Goal: Entertainment & Leisure: Consume media (video, audio)

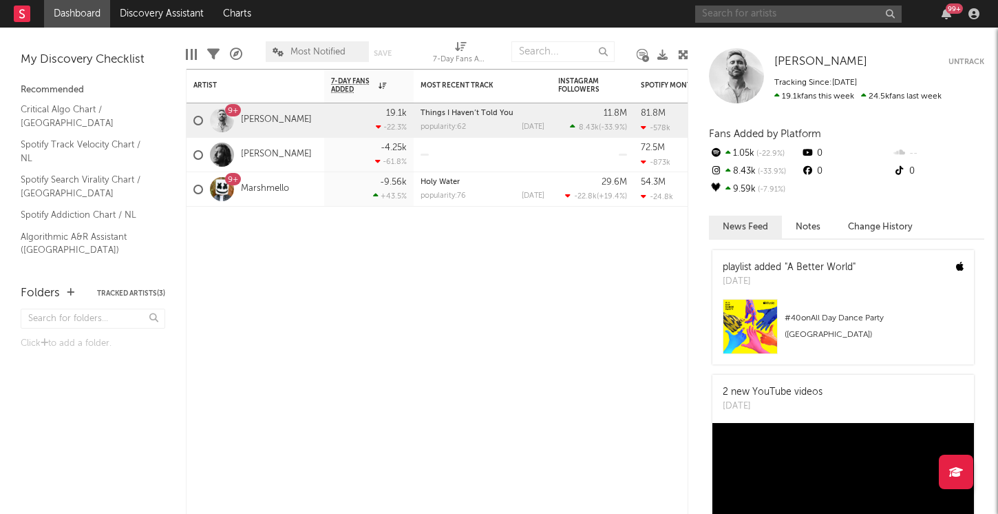
click at [738, 12] on input "text" at bounding box center [798, 14] width 207 height 17
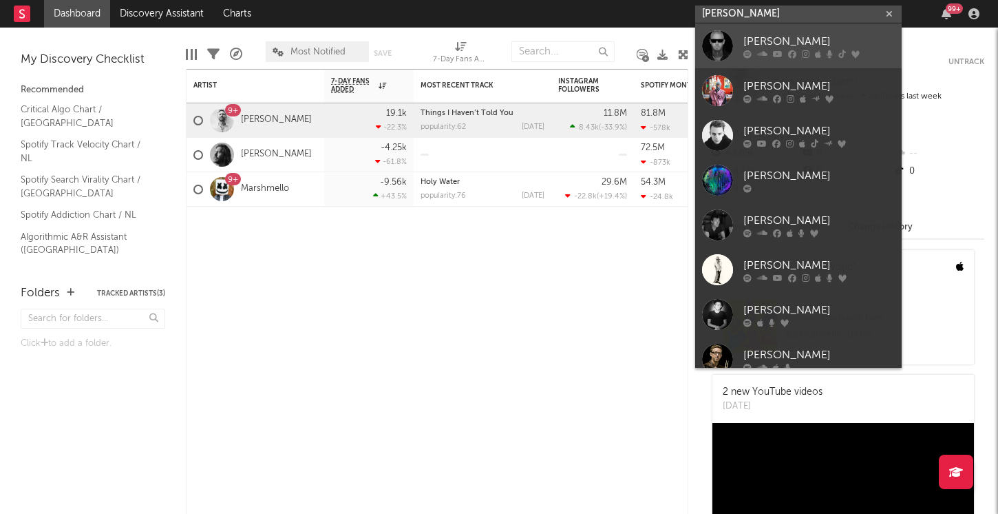
type input "[PERSON_NAME]"
click at [737, 45] on link "[PERSON_NAME]" at bounding box center [798, 45] width 207 height 45
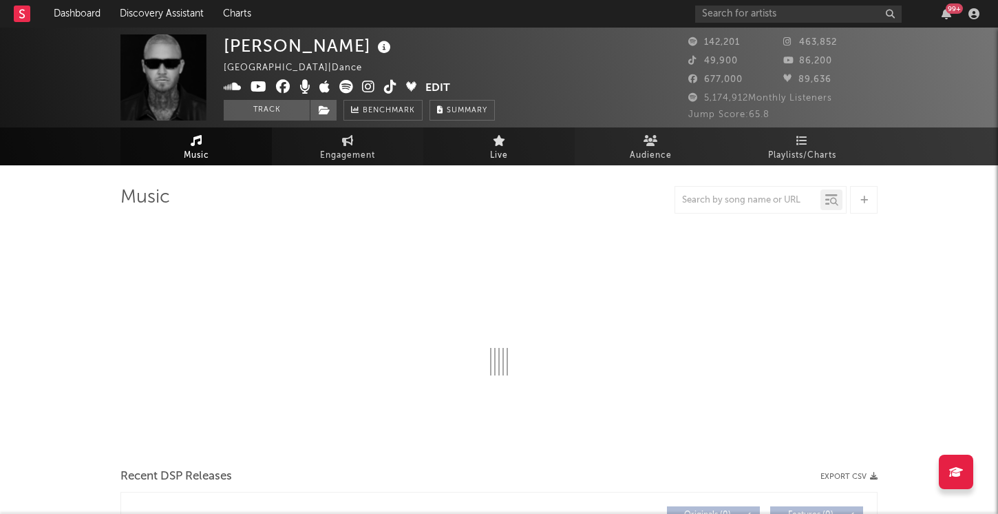
select select "6m"
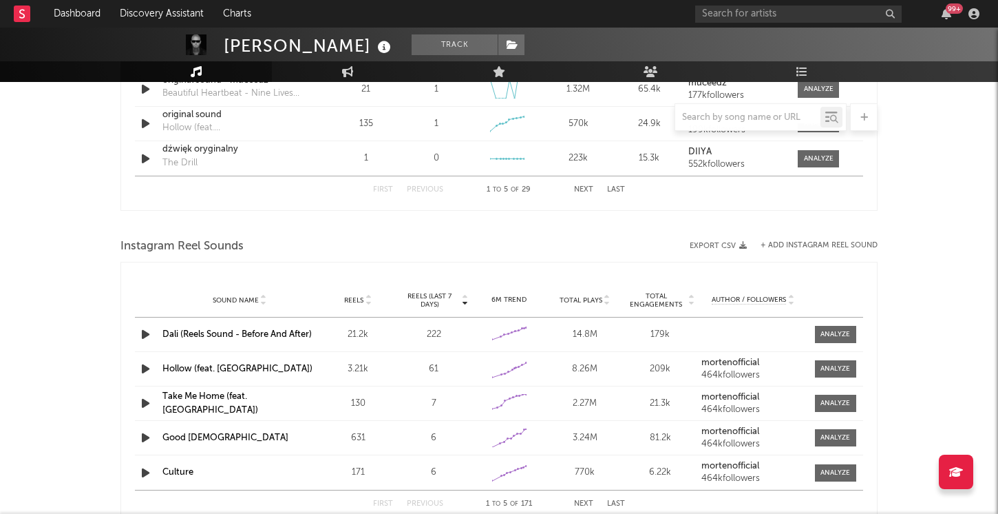
scroll to position [1246, 0]
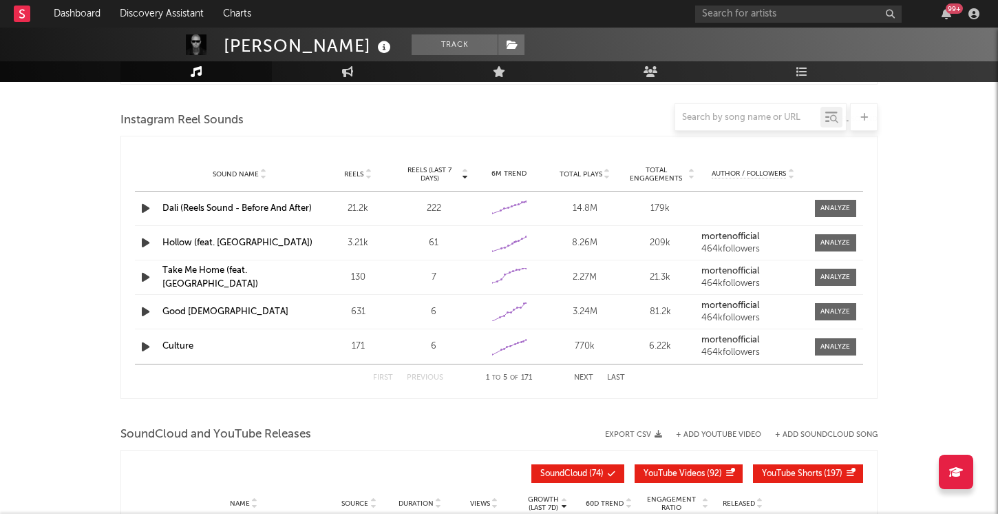
click at [609, 379] on button "Last" at bounding box center [616, 378] width 18 height 8
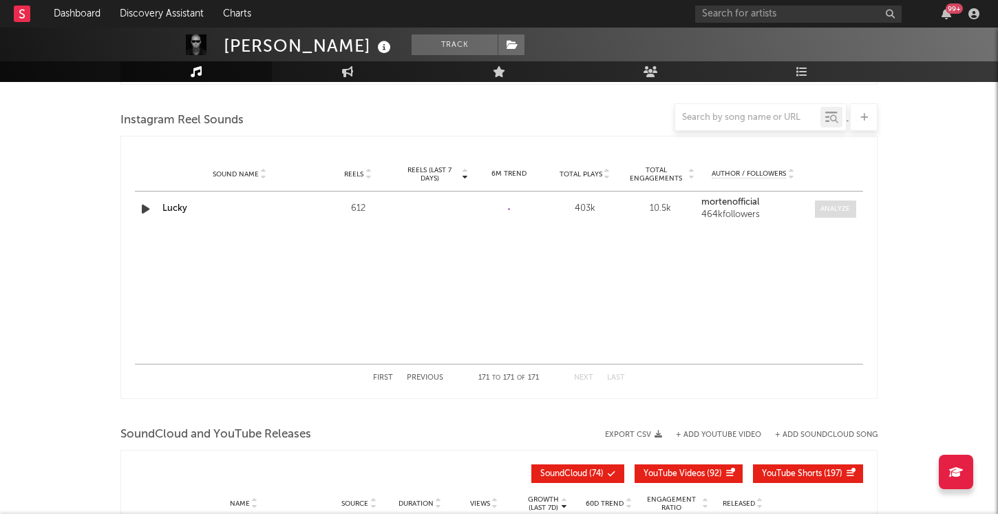
click at [848, 209] on div at bounding box center [836, 209] width 30 height 10
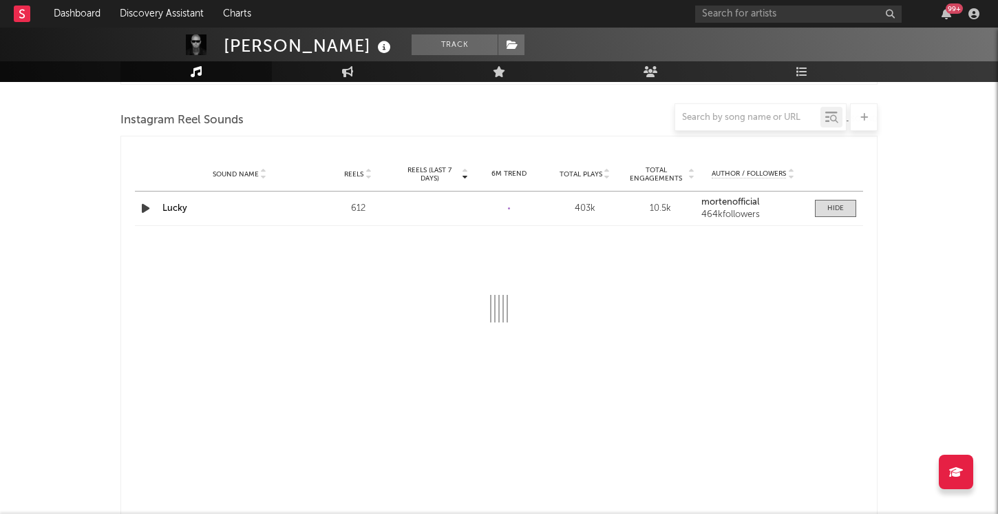
select select "1w"
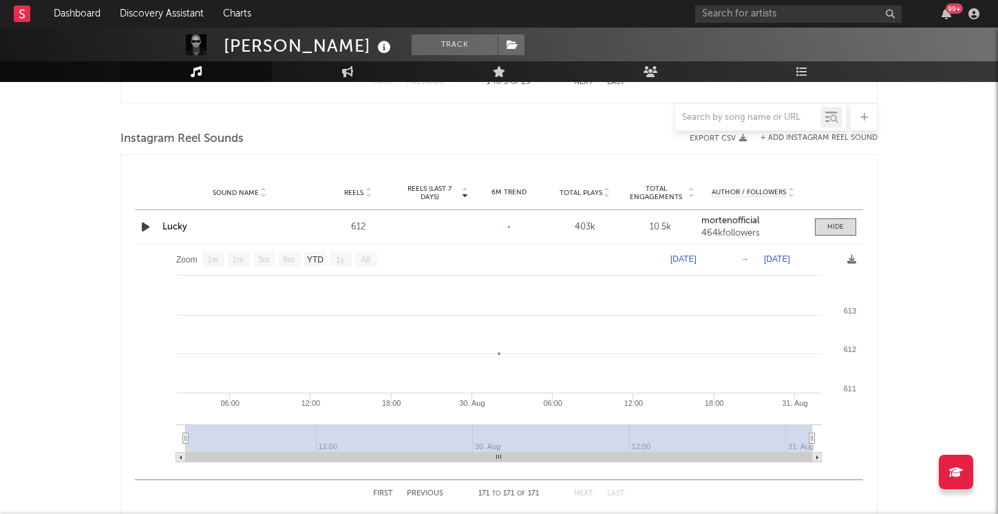
scroll to position [1104, 0]
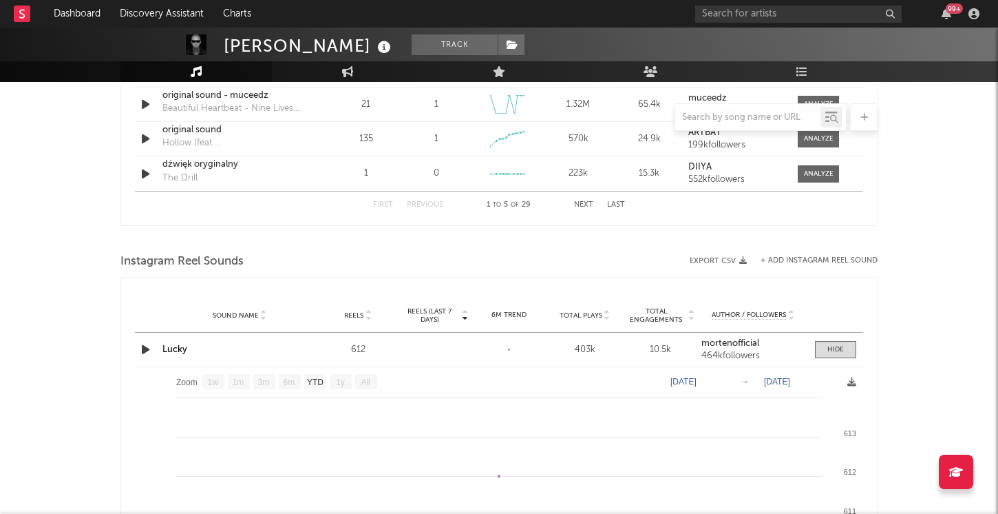
click at [584, 345] on div "403k" at bounding box center [585, 350] width 69 height 14
click at [370, 350] on div "612" at bounding box center [358, 350] width 69 height 14
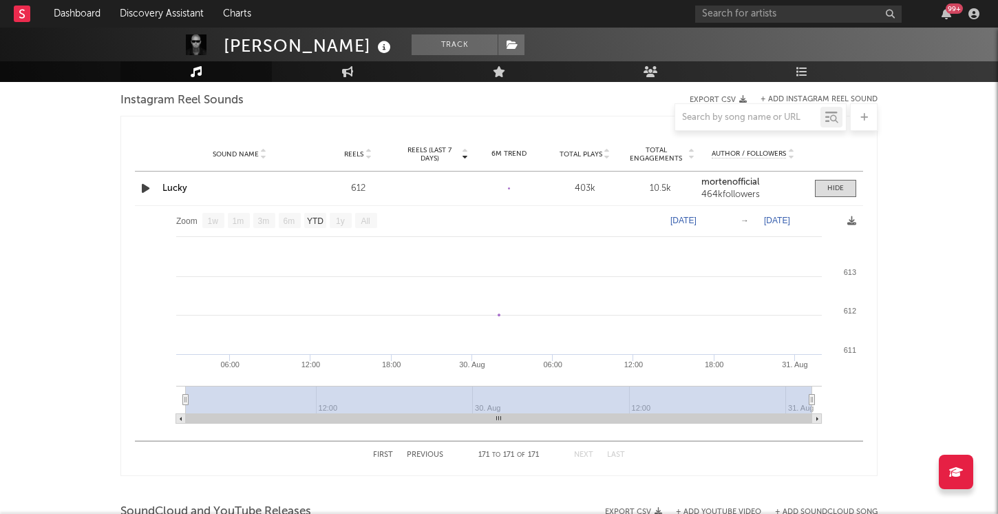
scroll to position [1271, 0]
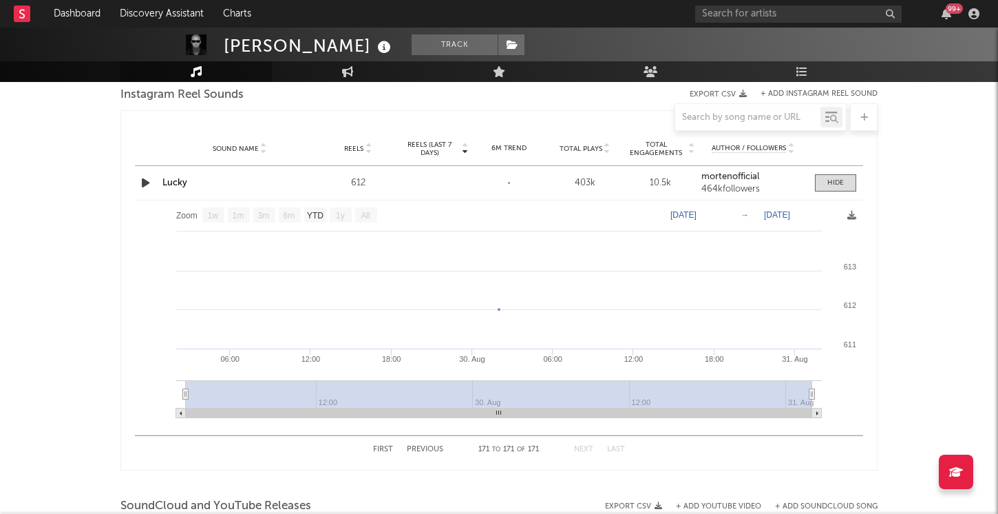
click at [429, 450] on button "Previous" at bounding box center [425, 450] width 36 height 8
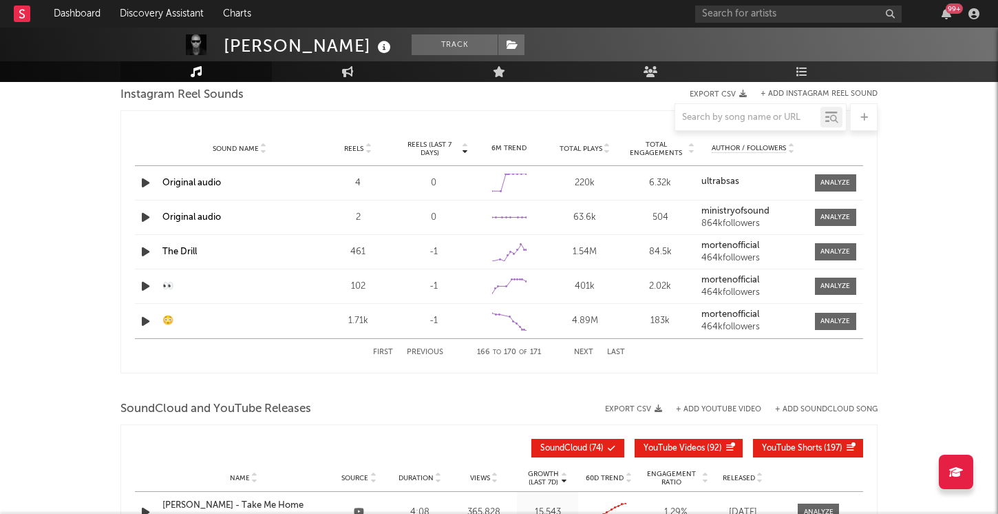
click at [432, 350] on button "Previous" at bounding box center [425, 352] width 36 height 8
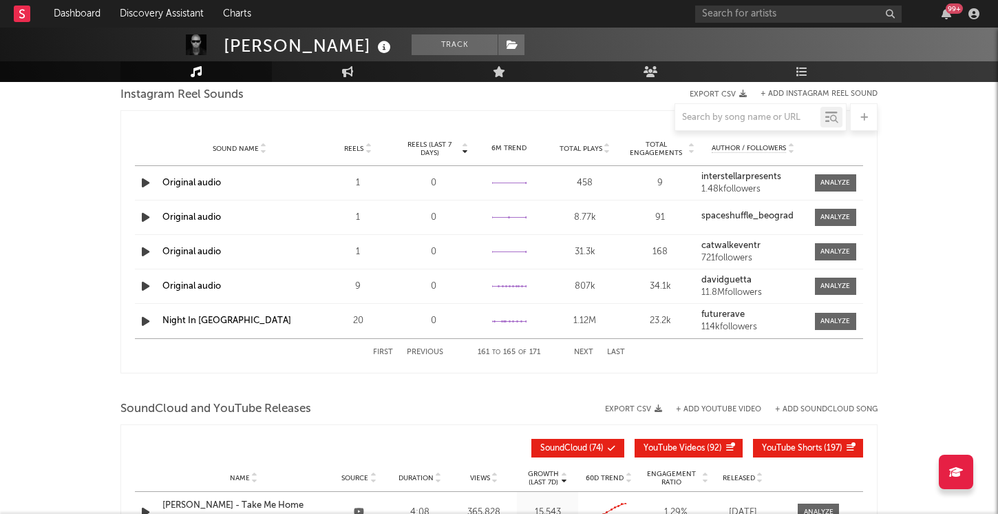
click at [432, 351] on button "Previous" at bounding box center [425, 352] width 36 height 8
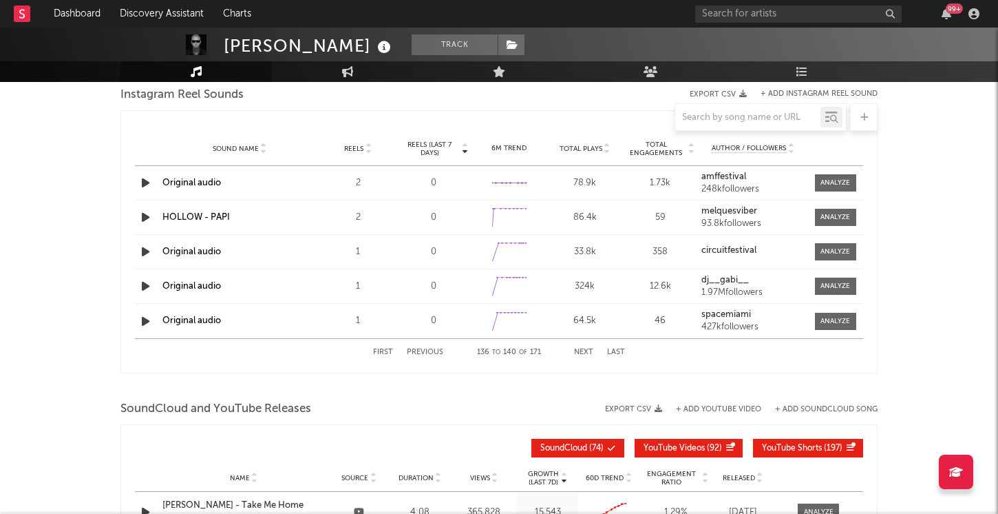
click at [432, 351] on button "Previous" at bounding box center [425, 352] width 36 height 8
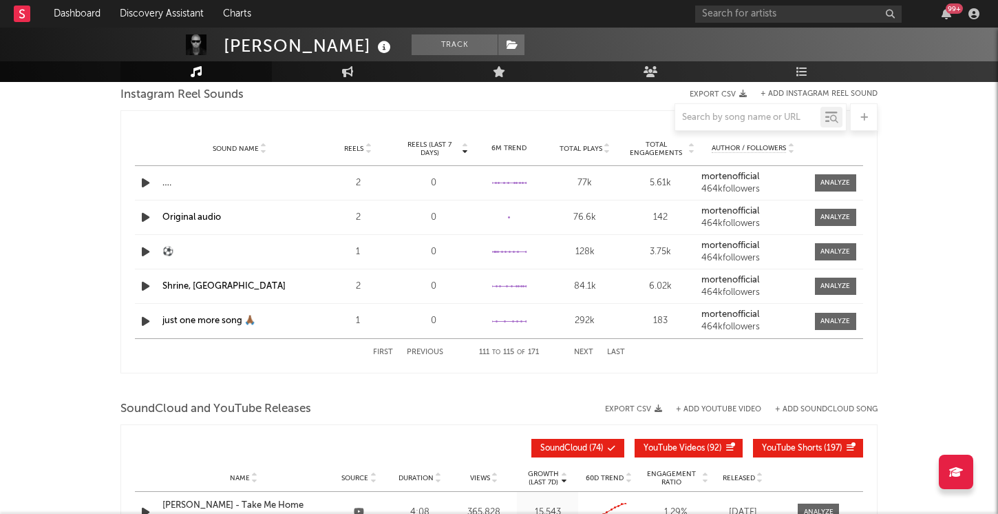
click at [432, 351] on button "Previous" at bounding box center [425, 352] width 36 height 8
click at [433, 352] on button "Previous" at bounding box center [425, 352] width 36 height 8
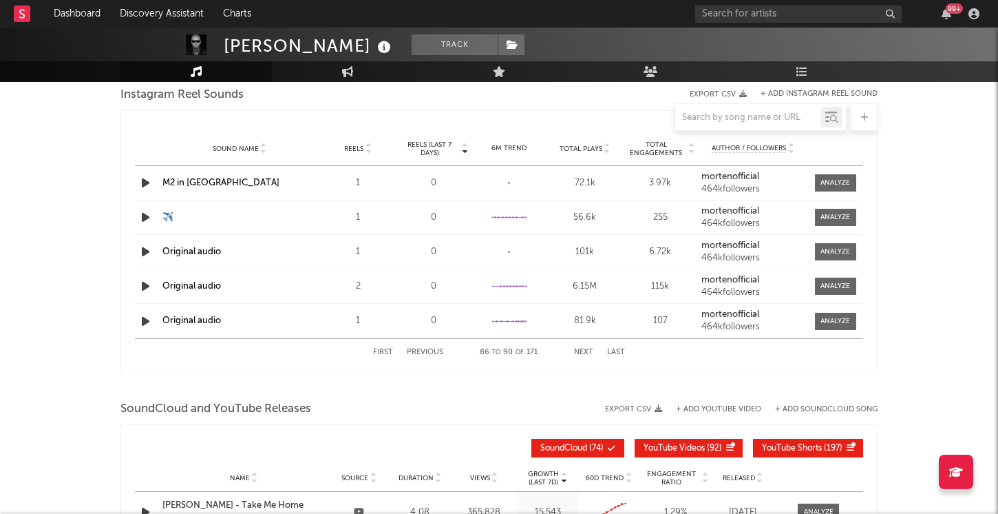
click at [433, 352] on button "Previous" at bounding box center [425, 352] width 36 height 8
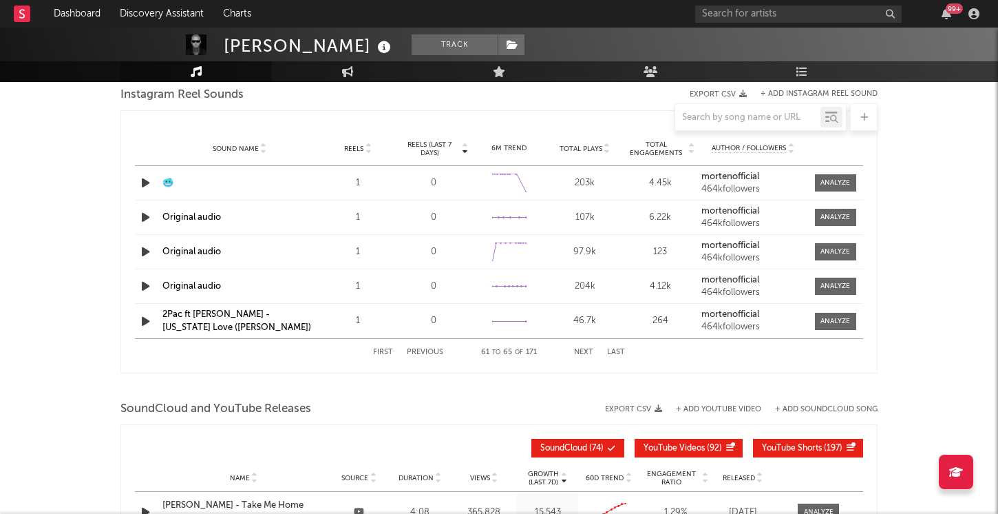
click at [433, 352] on button "Previous" at bounding box center [425, 352] width 36 height 8
click at [387, 357] on div "First Previous 56 to 60 of 171 Next Last" at bounding box center [499, 352] width 252 height 27
click at [385, 353] on button "First" at bounding box center [383, 352] width 20 height 8
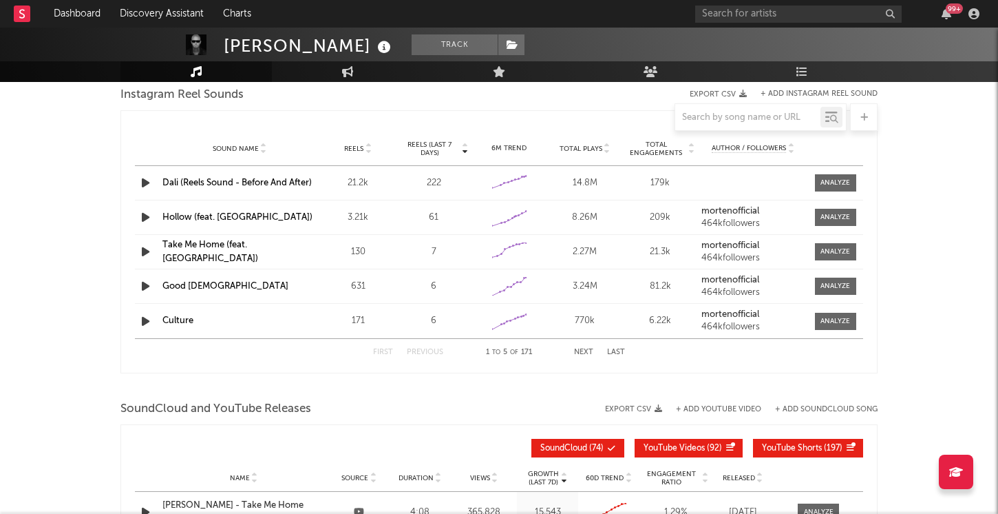
click at [149, 184] on icon "button" at bounding box center [145, 182] width 14 height 17
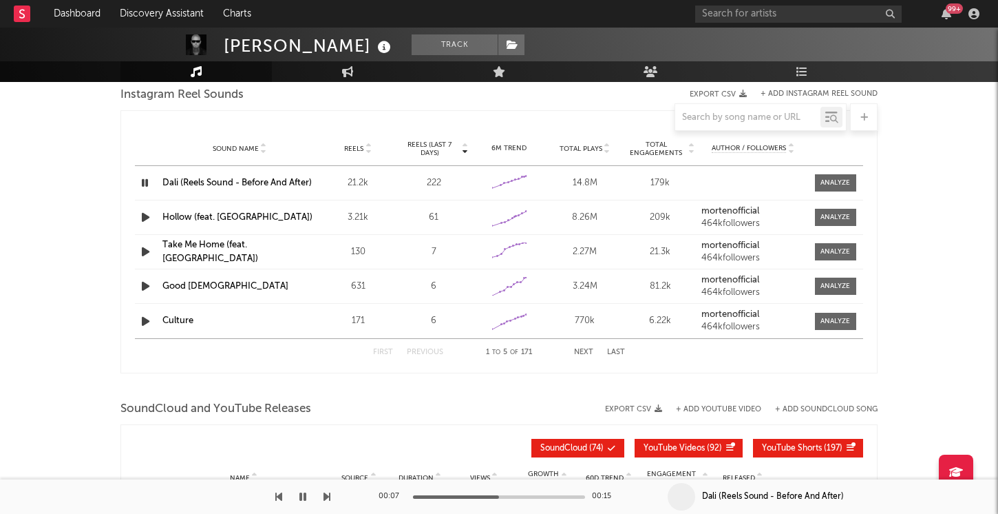
click at [149, 182] on icon "button" at bounding box center [144, 182] width 13 height 17
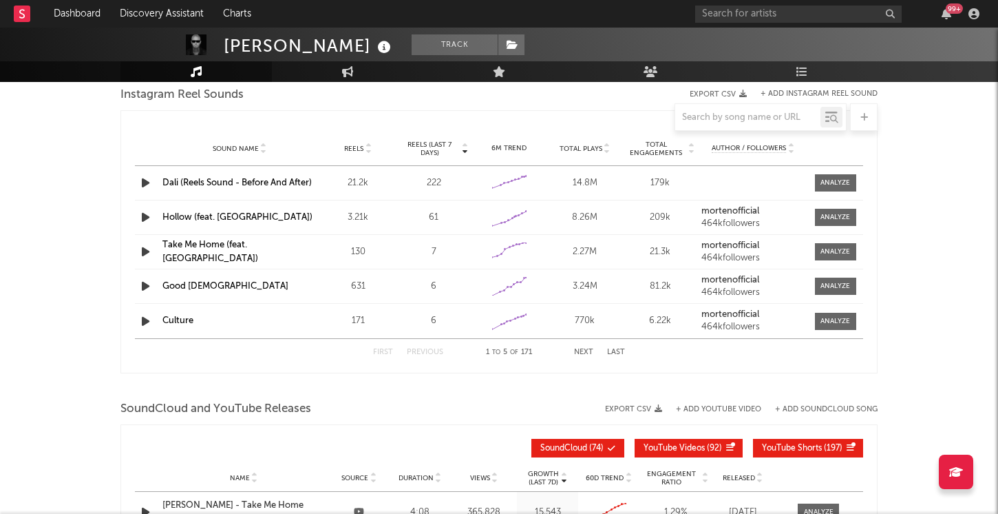
click at [589, 350] on button "Next" at bounding box center [583, 352] width 19 height 8
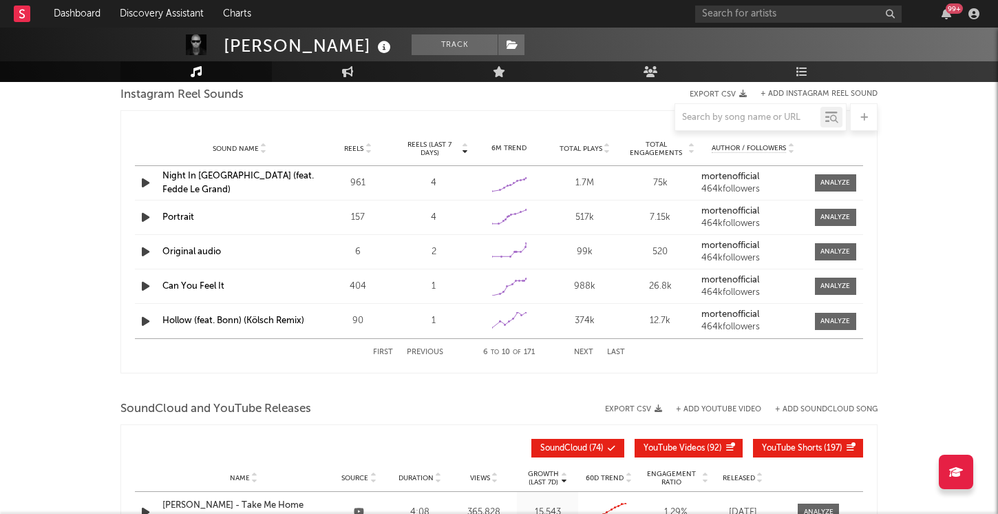
click at [589, 350] on button "Next" at bounding box center [583, 352] width 19 height 8
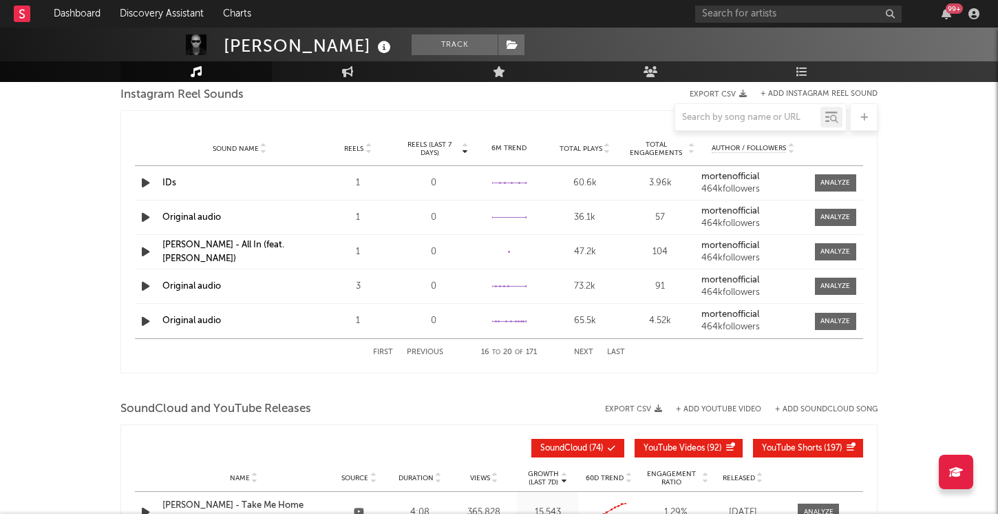
click at [589, 350] on button "Next" at bounding box center [583, 352] width 19 height 8
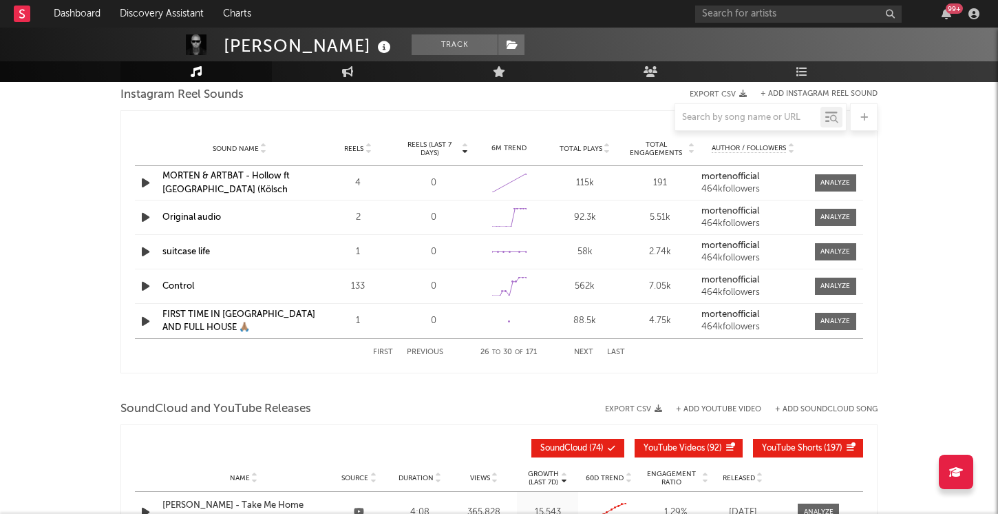
click at [589, 350] on button "Next" at bounding box center [583, 352] width 19 height 8
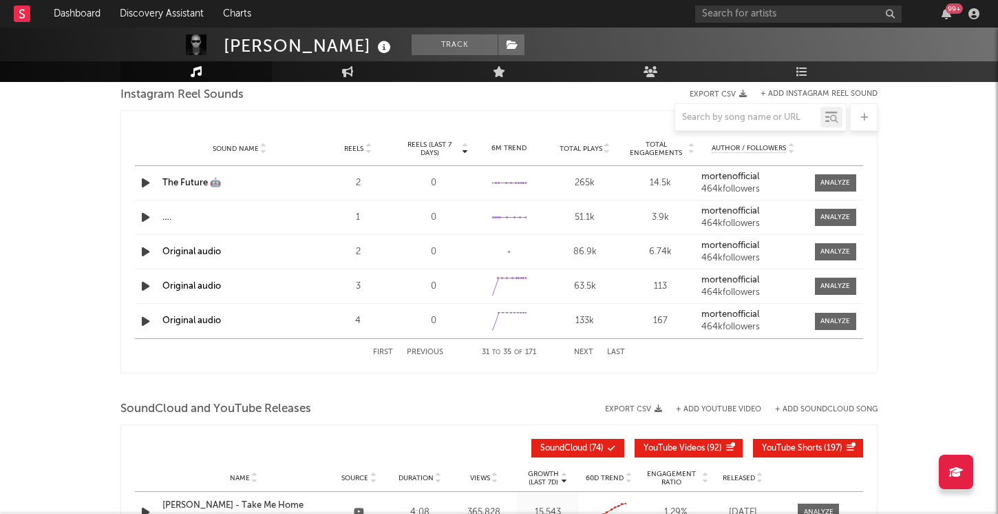
click at [589, 350] on button "Next" at bounding box center [583, 352] width 19 height 8
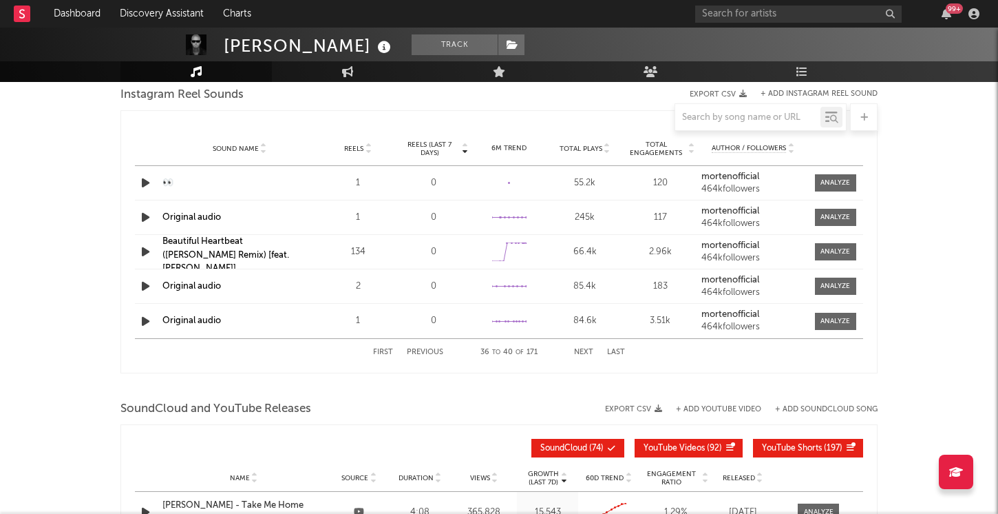
click at [589, 350] on button "Next" at bounding box center [583, 352] width 19 height 8
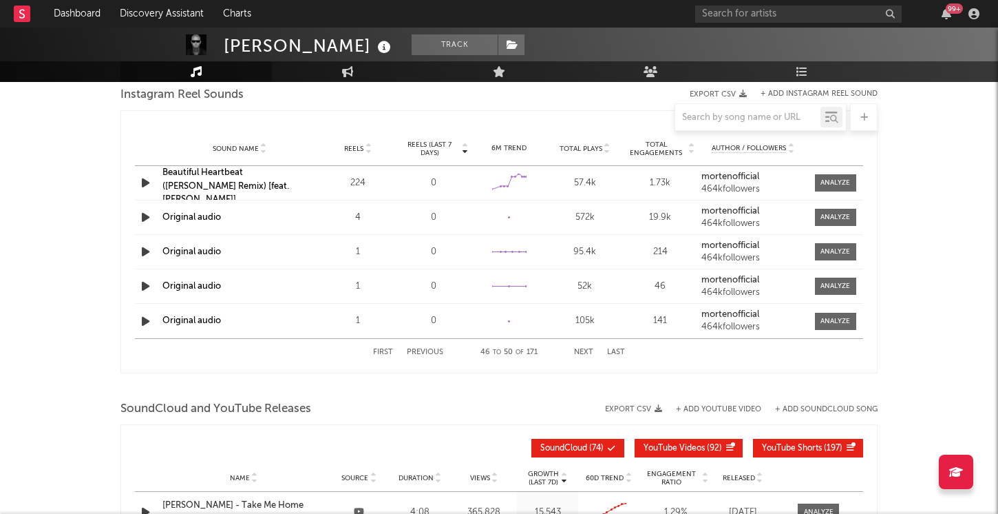
click at [589, 350] on button "Next" at bounding box center [583, 352] width 19 height 8
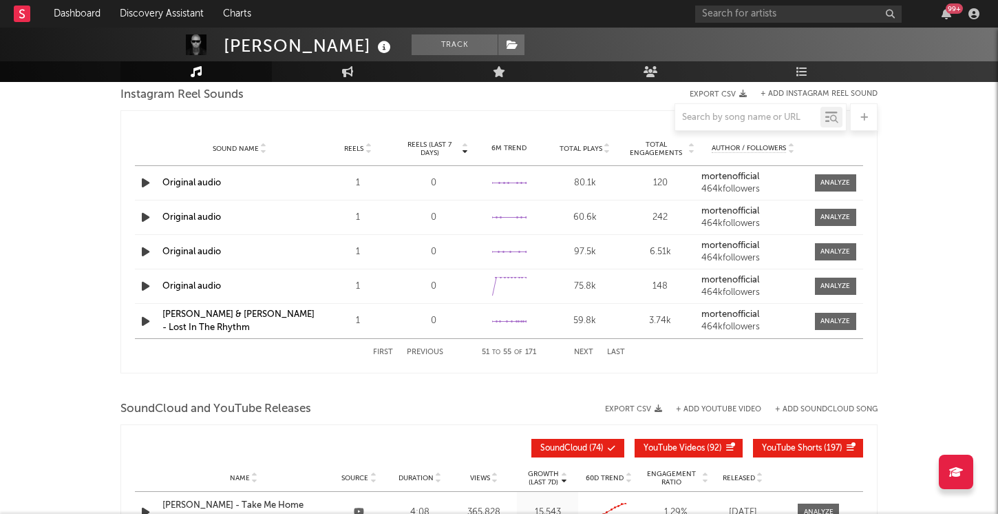
click at [589, 351] on button "Next" at bounding box center [583, 352] width 19 height 8
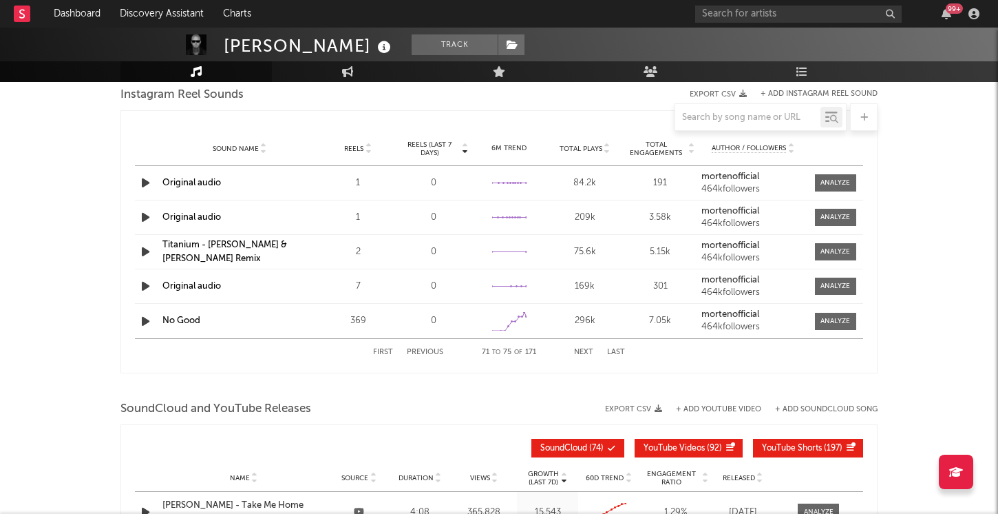
click at [589, 351] on button "Next" at bounding box center [583, 352] width 19 height 8
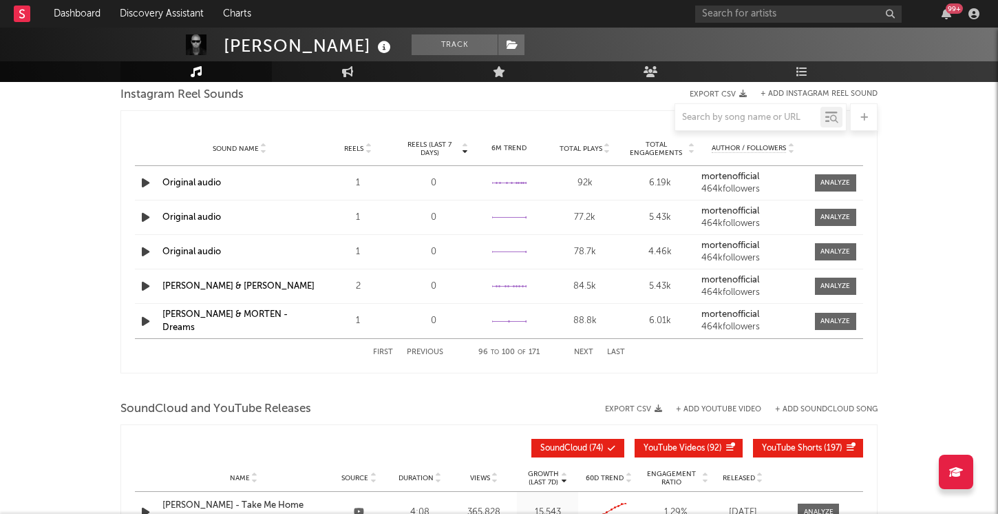
click at [589, 351] on button "Next" at bounding box center [583, 352] width 19 height 8
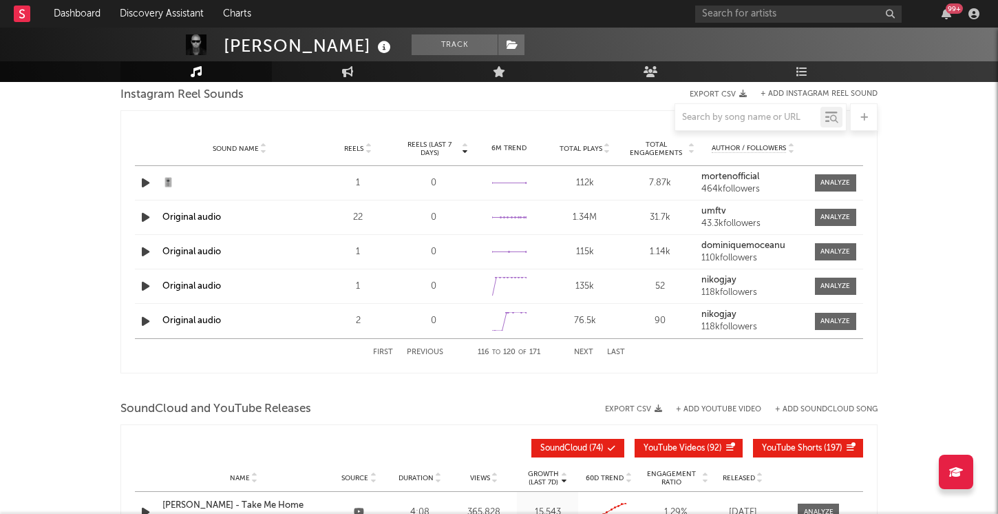
click at [589, 351] on button "Next" at bounding box center [583, 352] width 19 height 8
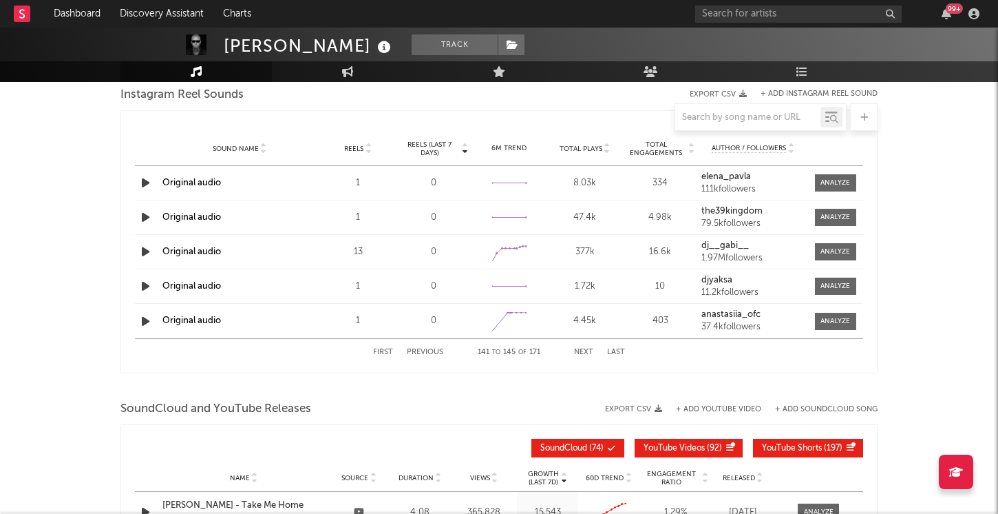
click at [589, 351] on button "Next" at bounding box center [583, 352] width 19 height 8
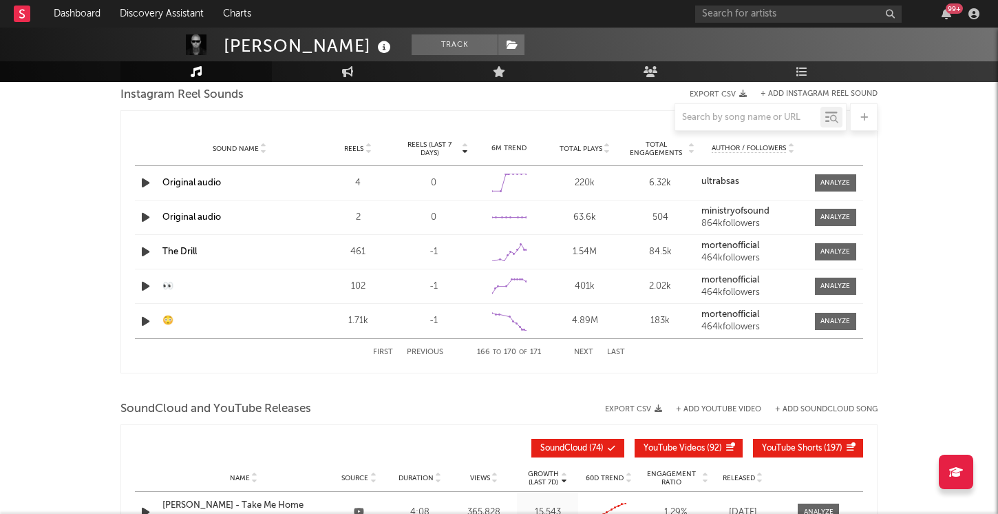
click at [589, 351] on button "Next" at bounding box center [583, 352] width 19 height 8
select select "1w"
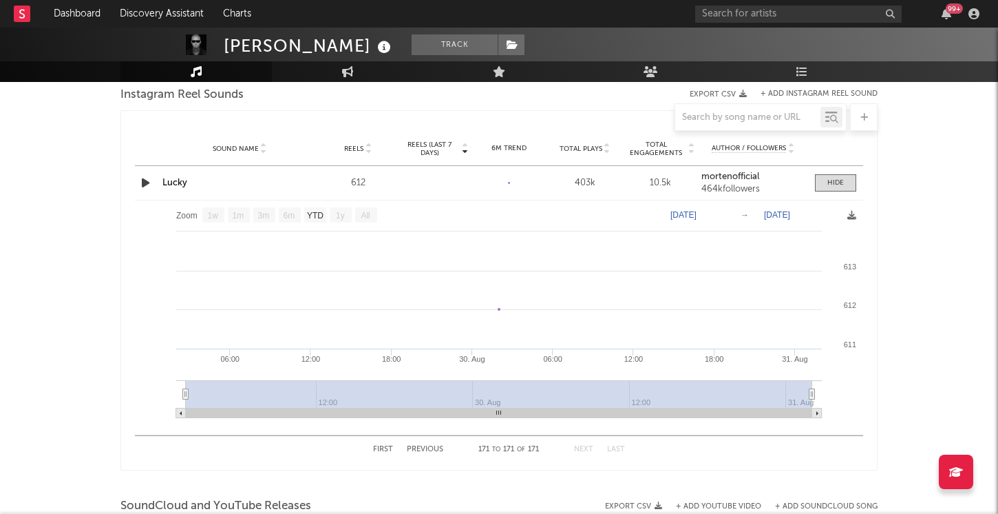
click at [589, 351] on rect at bounding box center [499, 313] width 729 height 227
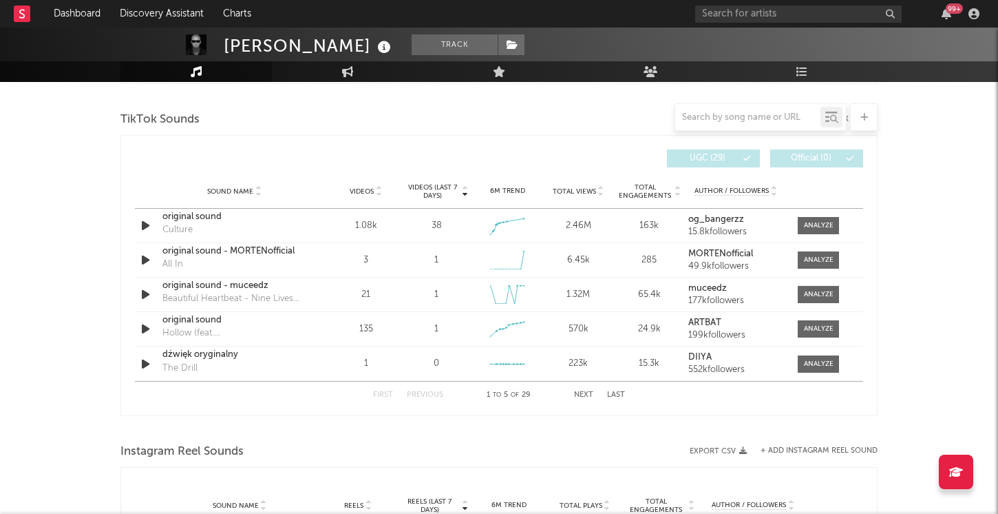
scroll to position [903, 0]
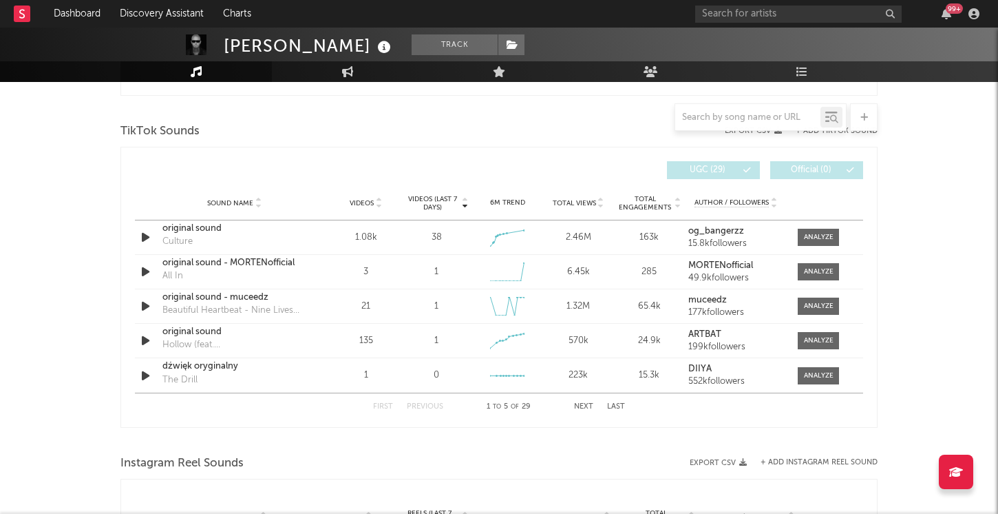
click at [589, 408] on button "Next" at bounding box center [583, 407] width 19 height 8
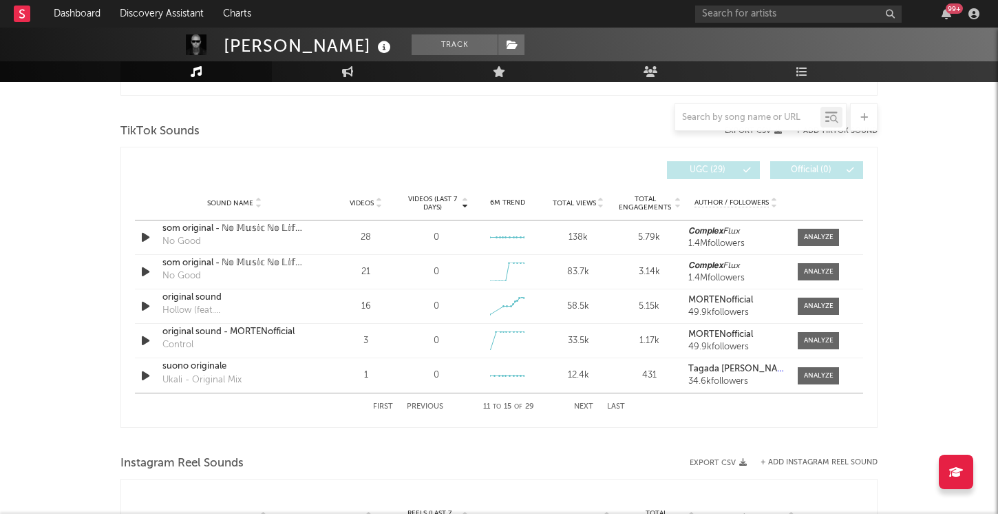
click at [589, 408] on button "Next" at bounding box center [583, 407] width 19 height 8
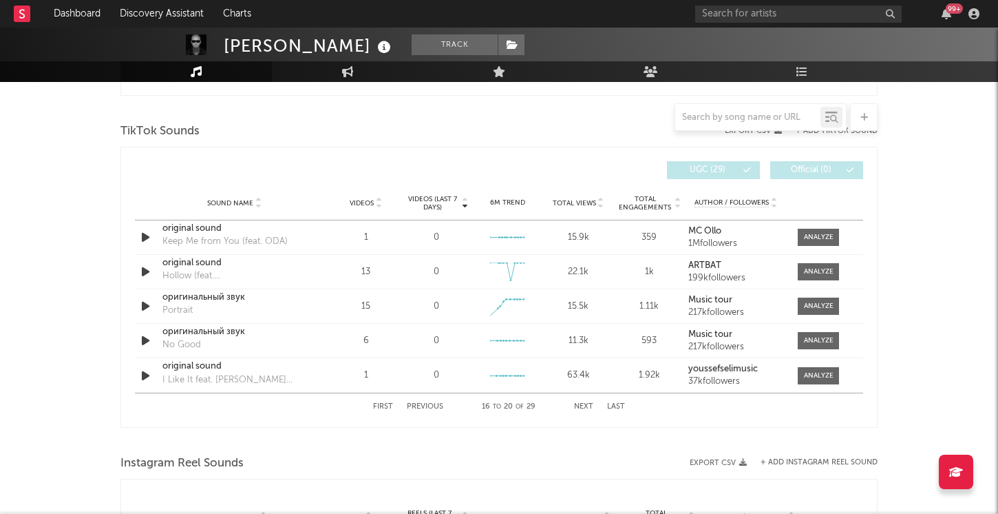
click at [589, 408] on button "Next" at bounding box center [583, 407] width 19 height 8
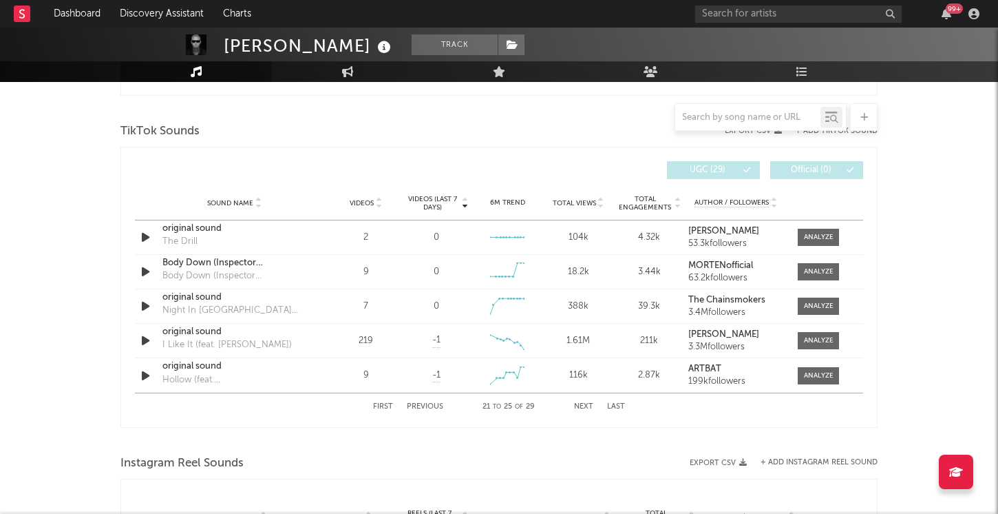
click at [589, 408] on button "Next" at bounding box center [583, 407] width 19 height 8
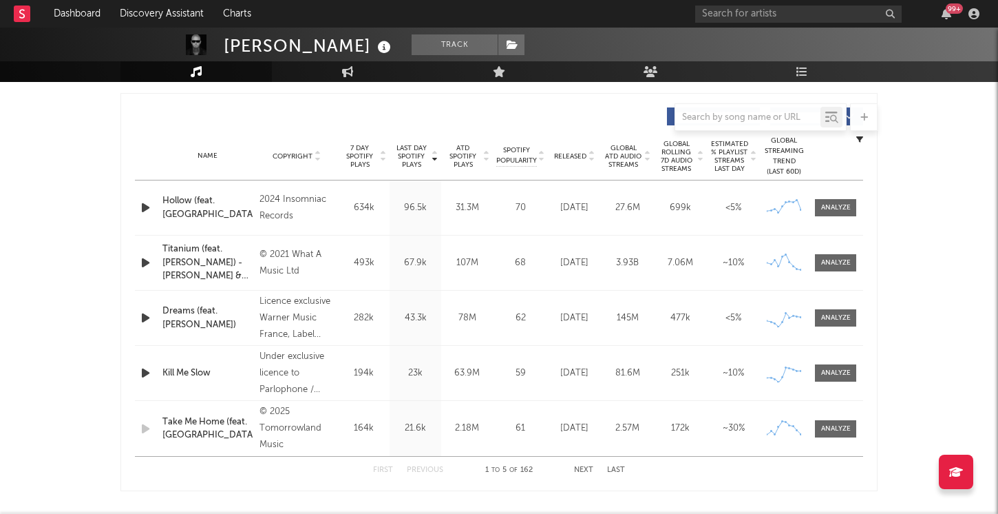
scroll to position [509, 0]
click at [585, 465] on button "Next" at bounding box center [583, 469] width 19 height 8
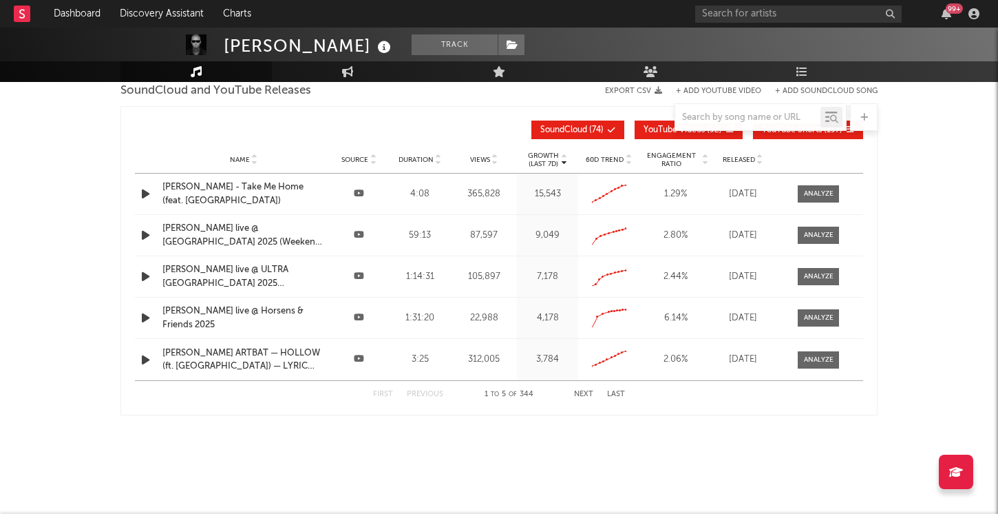
scroll to position [1691, 0]
